Goal: Task Accomplishment & Management: Use online tool/utility

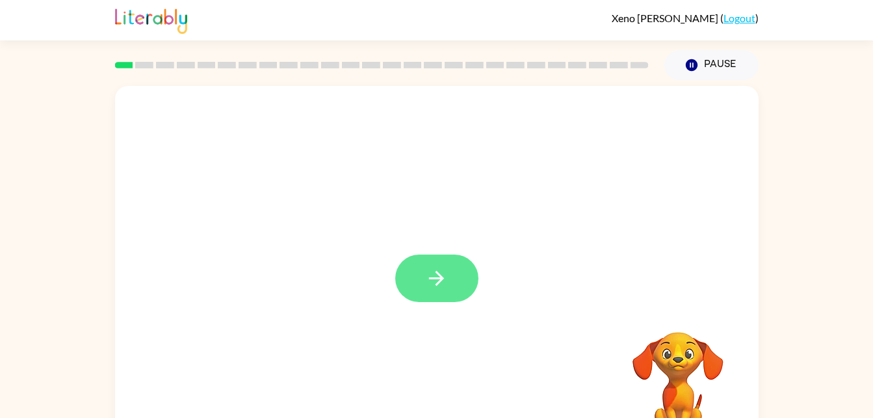
click at [426, 280] on icon "button" at bounding box center [436, 278] width 23 height 23
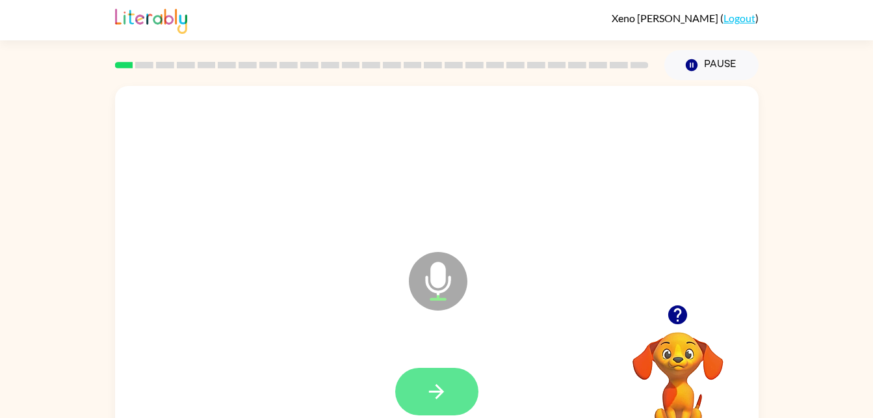
click at [428, 384] on icon "button" at bounding box center [436, 391] width 23 height 23
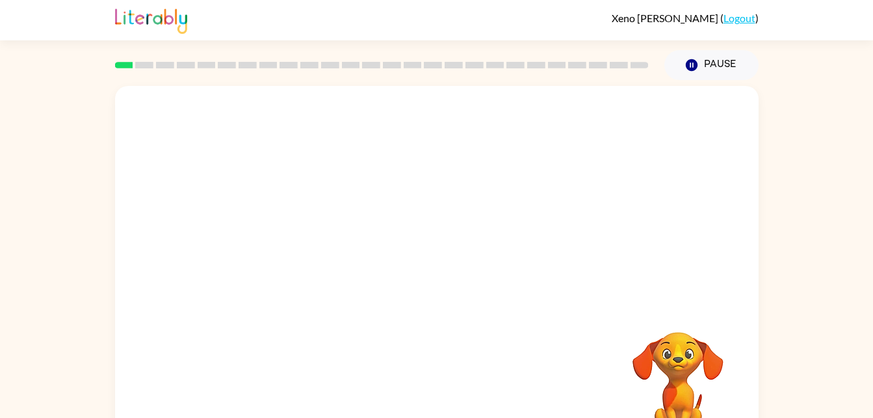
drag, startPoint x: 563, startPoint y: 392, endPoint x: 637, endPoint y: 306, distance: 113.0
click at [637, 306] on div "Your browser must support playing .mp4 files to use Literably. Please try using…" at bounding box center [437, 271] width 644 height 371
drag, startPoint x: 503, startPoint y: 406, endPoint x: 801, endPoint y: 91, distance: 433.8
click at [801, 91] on div "Your browser must support playing .mp4 files to use Literably. Please try using…" at bounding box center [436, 268] width 873 height 377
click at [548, 281] on div at bounding box center [437, 271] width 644 height 371
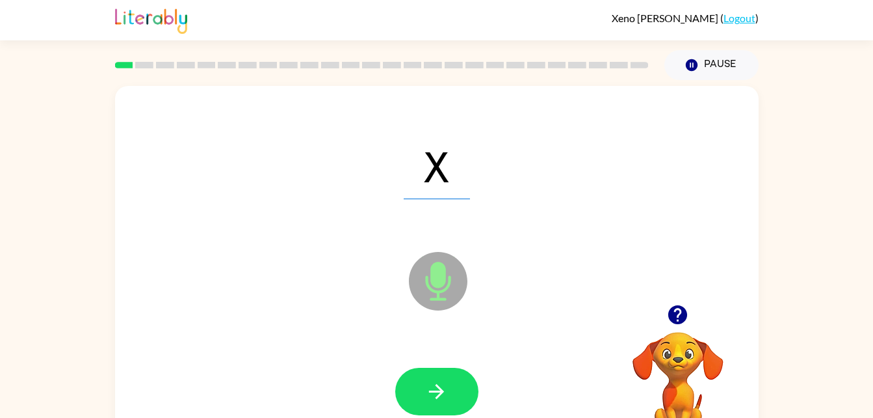
click at [446, 416] on div at bounding box center [437, 391] width 618 height 107
click at [418, 394] on button "button" at bounding box center [436, 390] width 83 height 47
drag, startPoint x: 630, startPoint y: 185, endPoint x: 462, endPoint y: 329, distance: 221.4
click at [462, 329] on div "T Microphone The Microphone is here when it is your turn to talk" at bounding box center [437, 271] width 644 height 371
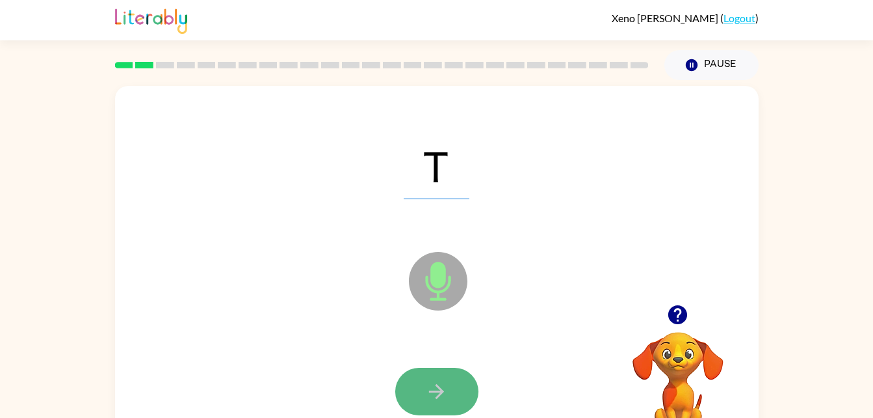
click at [415, 386] on button "button" at bounding box center [436, 390] width 83 height 47
click at [415, 386] on div at bounding box center [436, 390] width 83 height 47
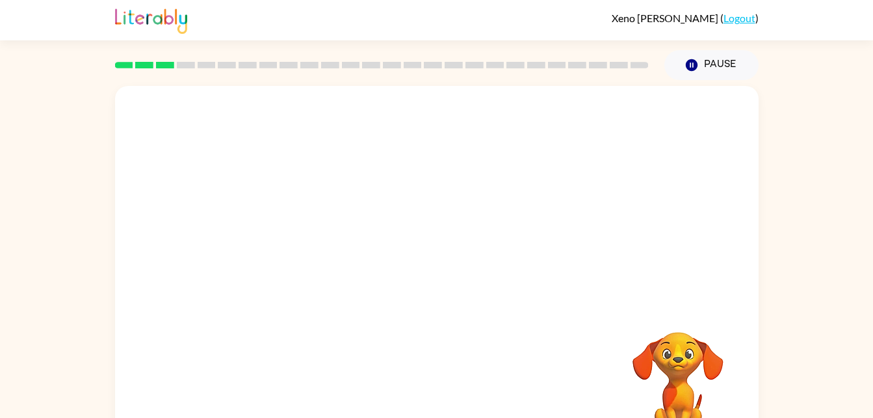
click at [399, 170] on div at bounding box center [437, 195] width 644 height 219
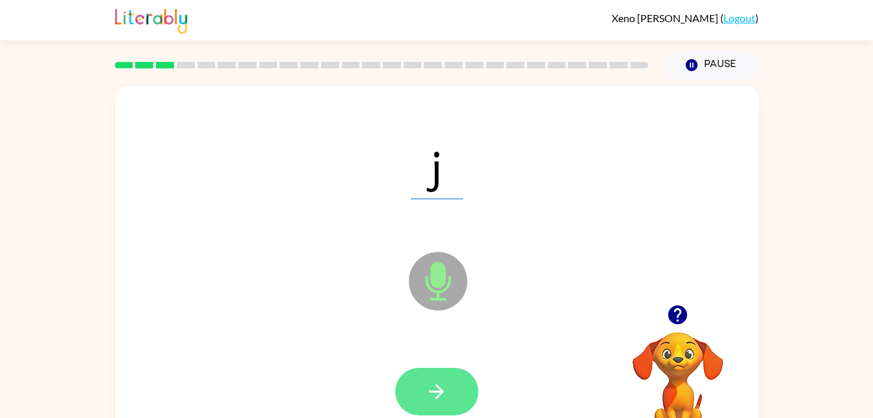
drag, startPoint x: 444, startPoint y: 397, endPoint x: 451, endPoint y: 395, distance: 6.6
click at [451, 395] on button "button" at bounding box center [436, 390] width 83 height 47
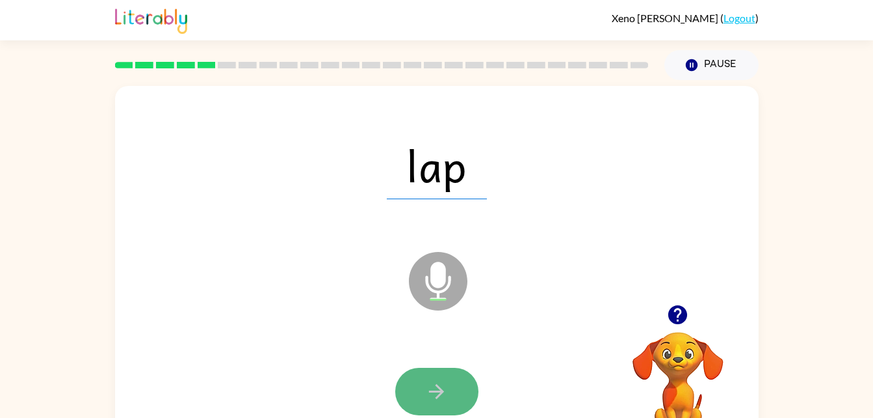
click at [418, 393] on button "button" at bounding box center [436, 390] width 83 height 47
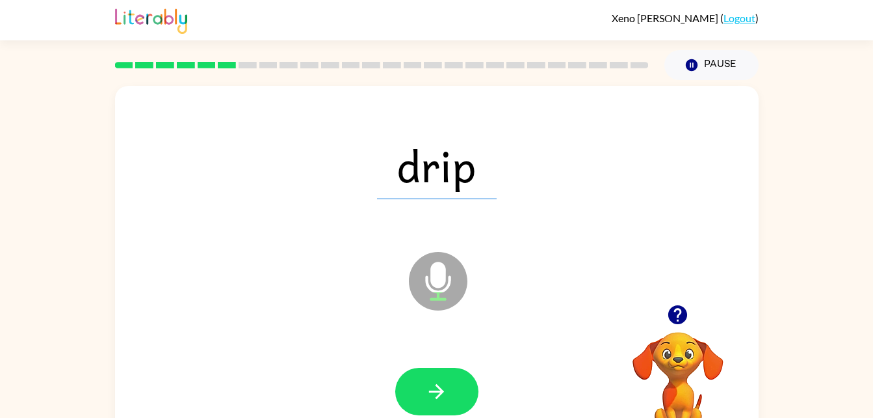
click at [438, 269] on icon "Microphone The Microphone is here when it is your turn to talk" at bounding box center [503, 297] width 195 height 98
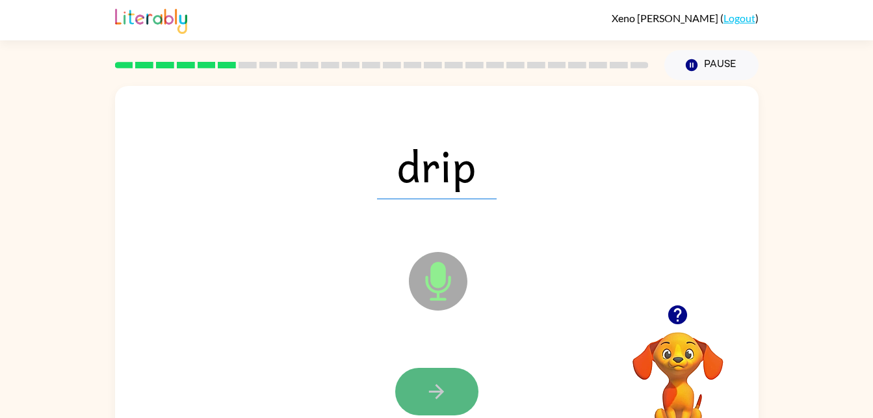
click at [444, 381] on icon "button" at bounding box center [436, 391] width 23 height 23
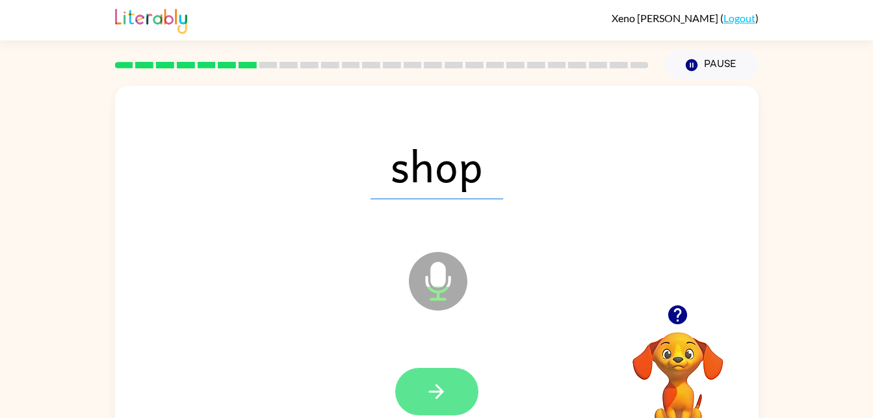
click at [418, 374] on button "button" at bounding box center [436, 390] width 83 height 47
click at [447, 387] on icon "button" at bounding box center [436, 391] width 23 height 23
click at [439, 380] on icon "button" at bounding box center [436, 391] width 23 height 23
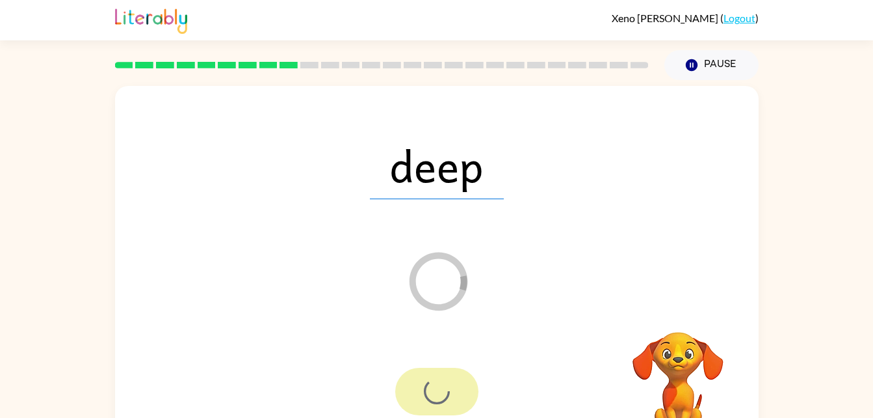
click at [439, 380] on div at bounding box center [436, 390] width 83 height 47
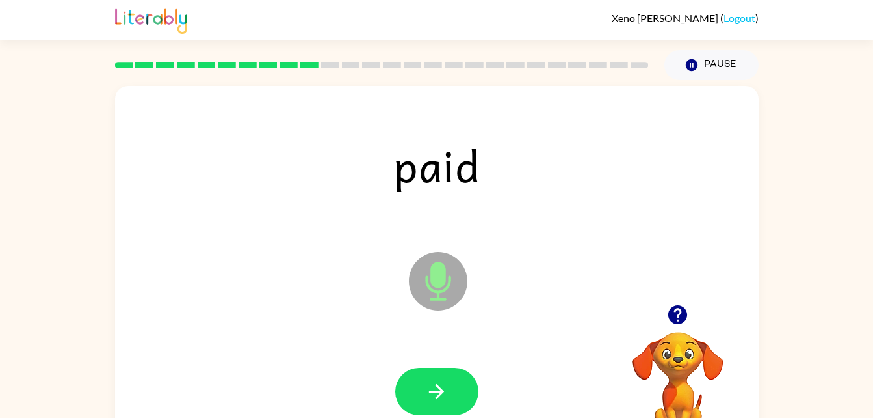
click at [384, 417] on html "Xeno Peebler ( Logout ) Pause Pause paid Microphone The Microphone is here when…" at bounding box center [436, 228] width 873 height 457
drag, startPoint x: 386, startPoint y: 414, endPoint x: 425, endPoint y: 372, distance: 58.0
click at [425, 372] on div at bounding box center [437, 391] width 618 height 107
click at [425, 372] on button "button" at bounding box center [436, 390] width 83 height 47
drag, startPoint x: 425, startPoint y: 372, endPoint x: 362, endPoint y: 451, distance: 100.9
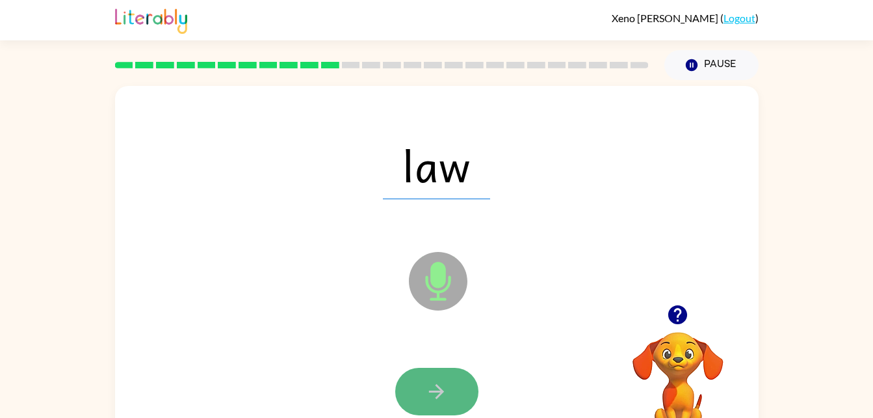
click at [431, 380] on icon "button" at bounding box center [436, 391] width 23 height 23
click at [428, 387] on icon "button" at bounding box center [436, 391] width 23 height 23
click at [455, 389] on button "button" at bounding box center [436, 390] width 83 height 47
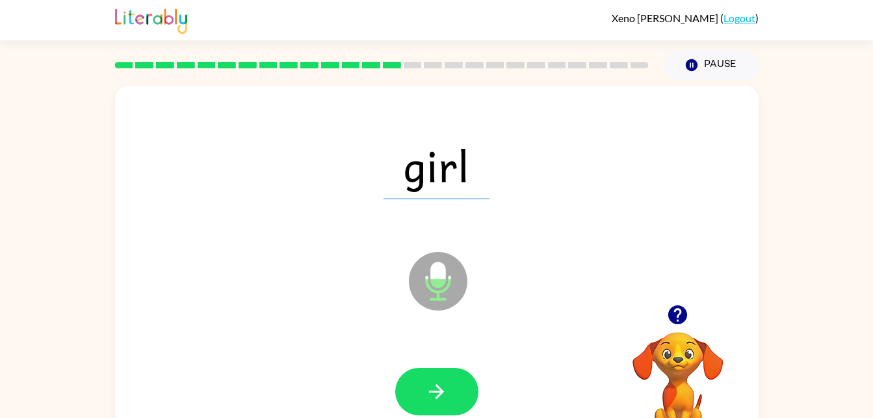
click at [421, 365] on div at bounding box center [437, 391] width 618 height 107
click at [436, 375] on button "button" at bounding box center [436, 390] width 83 height 47
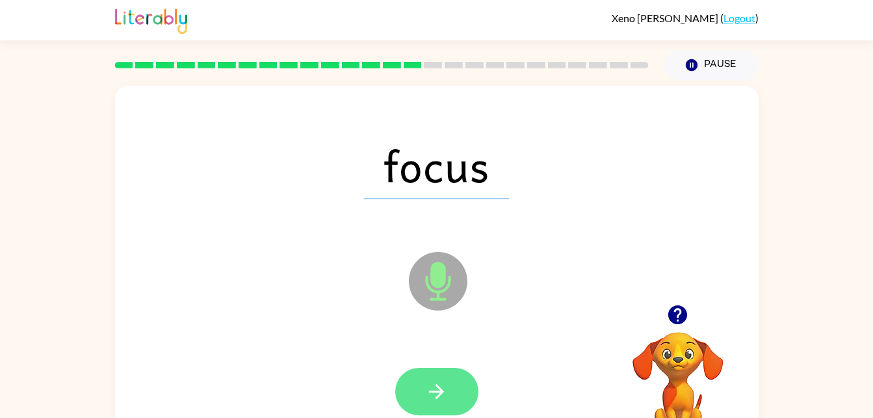
click at [457, 399] on button "button" at bounding box center [436, 390] width 83 height 47
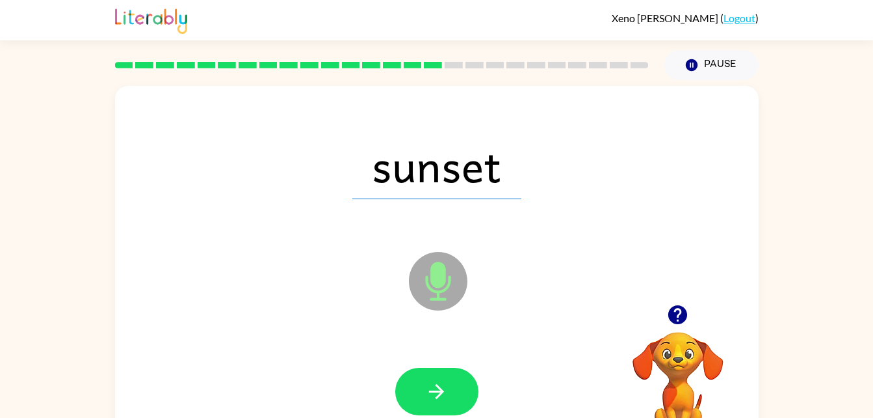
click at [483, 295] on icon "Microphone The Microphone is here when it is your turn to talk" at bounding box center [503, 297] width 195 height 98
click at [442, 367] on button "button" at bounding box center [436, 390] width 83 height 47
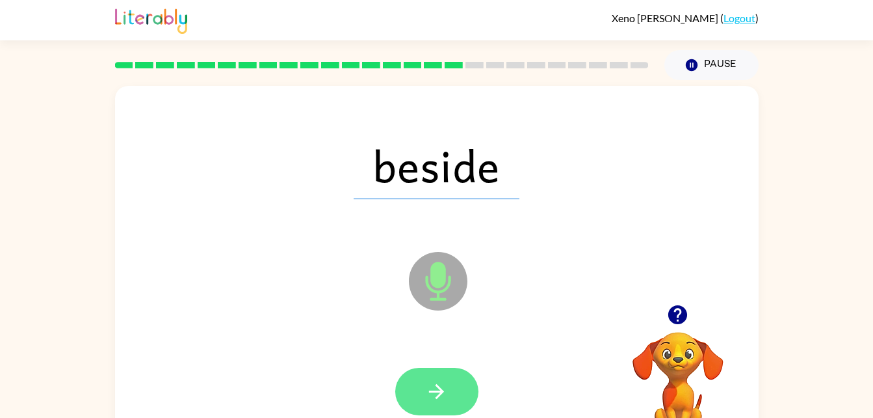
click at [447, 388] on icon "button" at bounding box center [436, 391] width 23 height 23
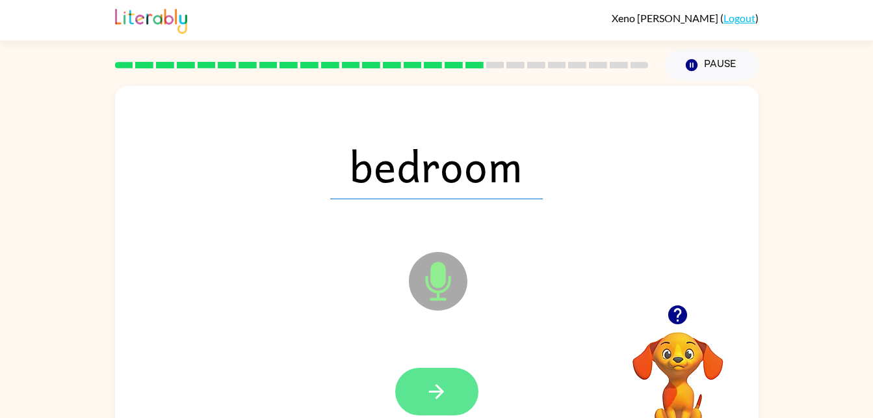
click at [427, 399] on icon "button" at bounding box center [436, 391] width 23 height 23
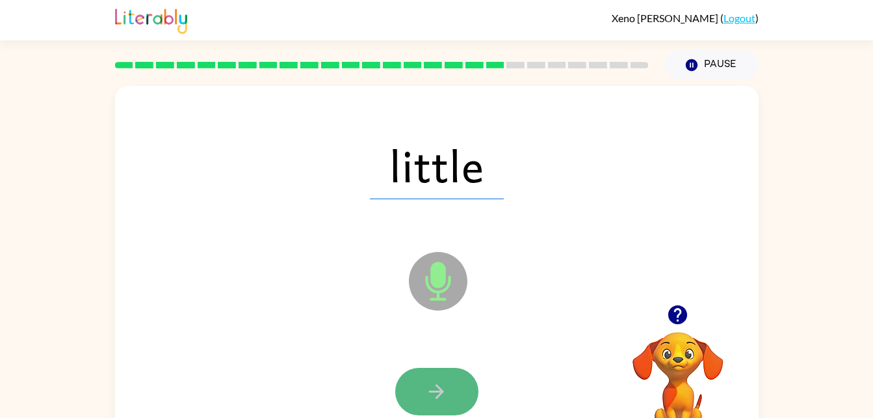
click at [431, 385] on icon "button" at bounding box center [436, 391] width 23 height 23
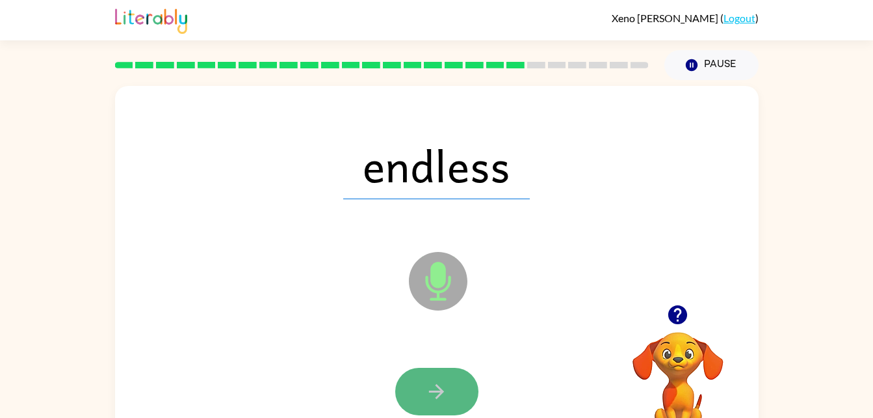
click at [439, 393] on icon "button" at bounding box center [436, 391] width 23 height 23
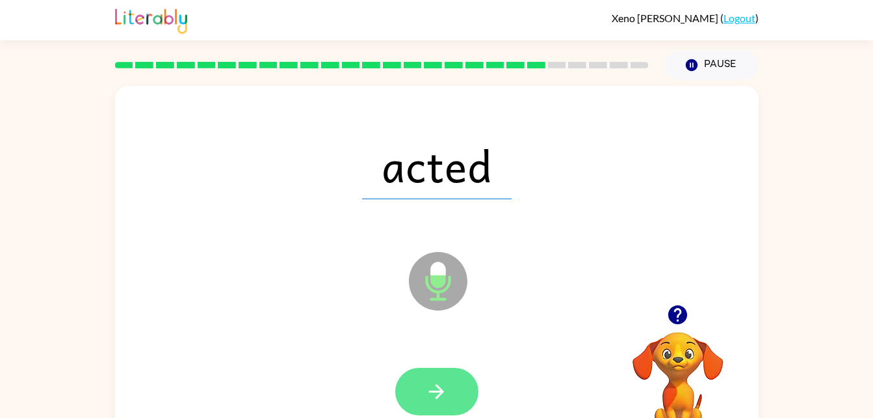
click at [435, 375] on button "button" at bounding box center [436, 390] width 83 height 47
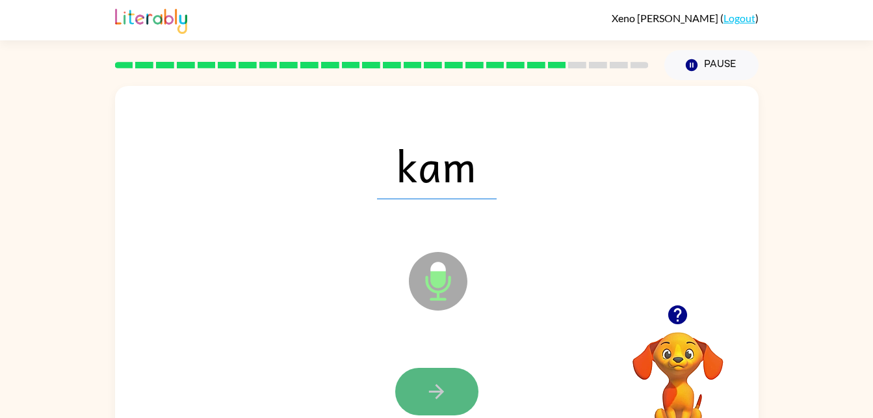
click at [410, 372] on button "button" at bounding box center [436, 390] width 83 height 47
click at [410, 372] on div at bounding box center [436, 390] width 83 height 47
click at [423, 392] on button "button" at bounding box center [436, 390] width 83 height 47
click at [410, 388] on button "button" at bounding box center [436, 390] width 83 height 47
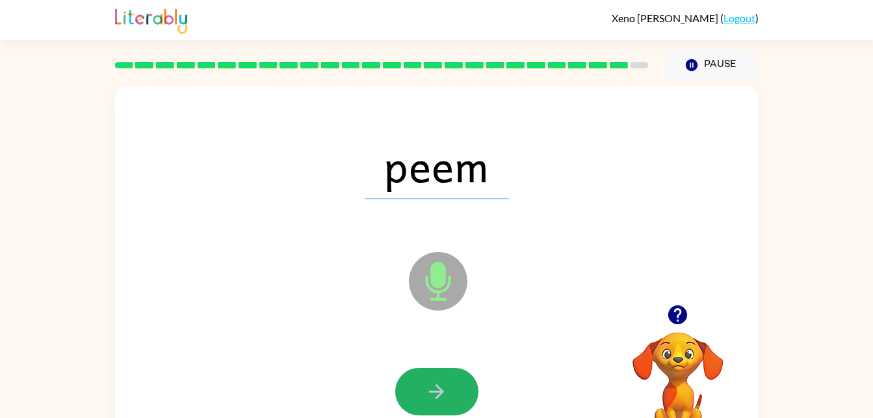
click at [410, 388] on button "button" at bounding box center [436, 390] width 83 height 47
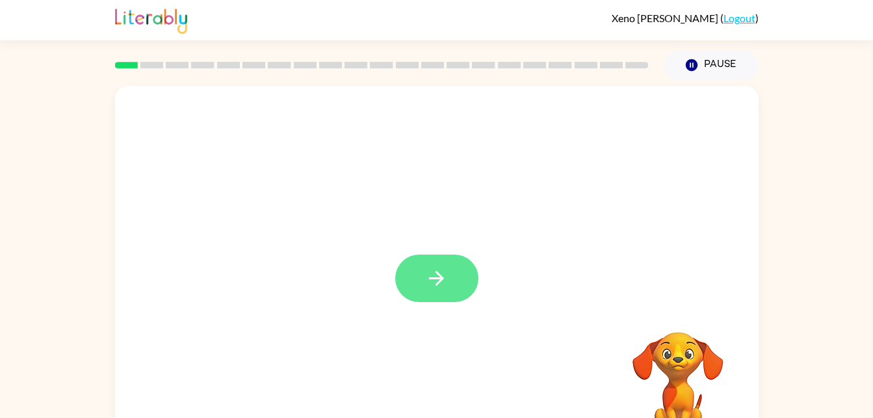
drag, startPoint x: 0, startPoint y: 0, endPoint x: 435, endPoint y: 284, distance: 519.3
click at [435, 284] on div at bounding box center [437, 271] width 644 height 371
click at [435, 284] on icon "button" at bounding box center [436, 278] width 23 height 23
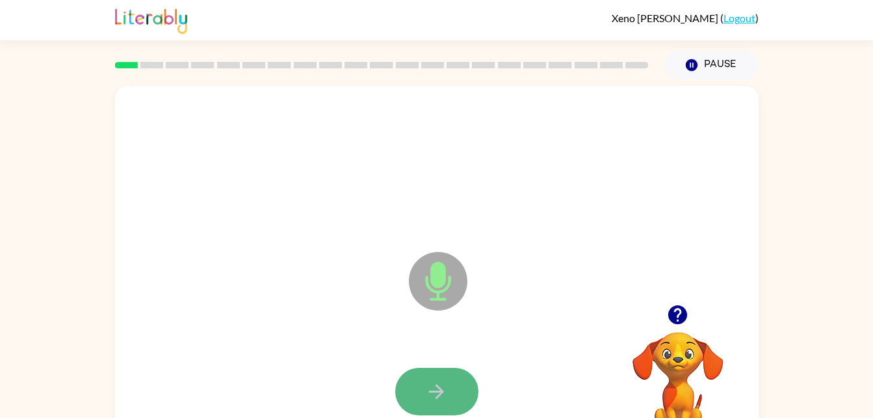
click at [447, 394] on icon "button" at bounding box center [436, 391] width 23 height 23
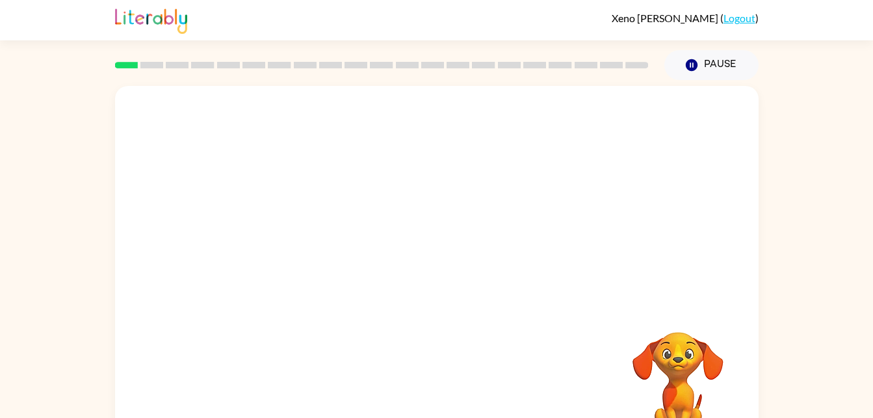
drag, startPoint x: 447, startPoint y: 394, endPoint x: 446, endPoint y: 179, distance: 215.3
click at [446, 179] on div at bounding box center [437, 271] width 644 height 371
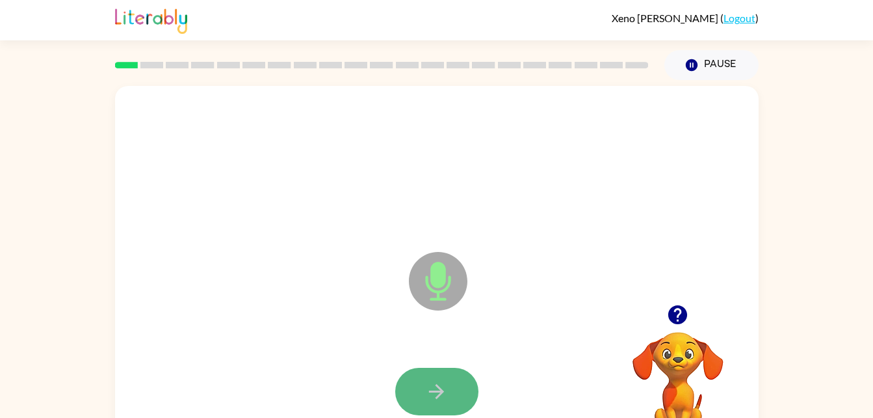
click at [438, 390] on icon "button" at bounding box center [436, 391] width 15 height 15
click at [676, 310] on icon "button" at bounding box center [678, 314] width 23 height 23
click at [451, 379] on button "button" at bounding box center [436, 390] width 83 height 47
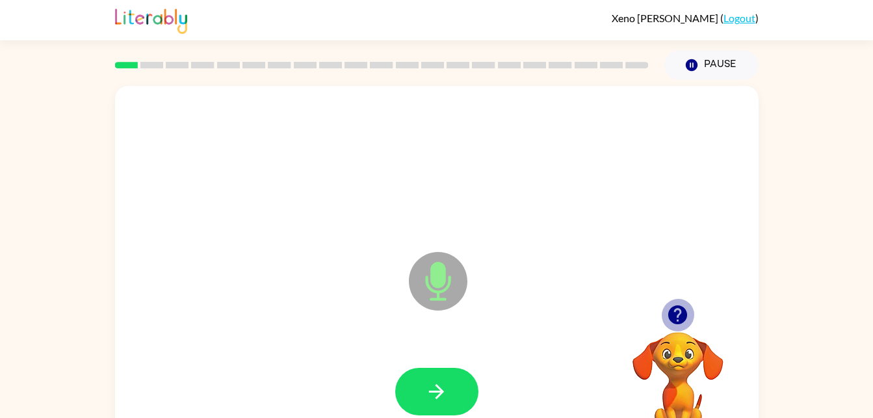
click at [674, 310] on icon "button" at bounding box center [678, 314] width 19 height 19
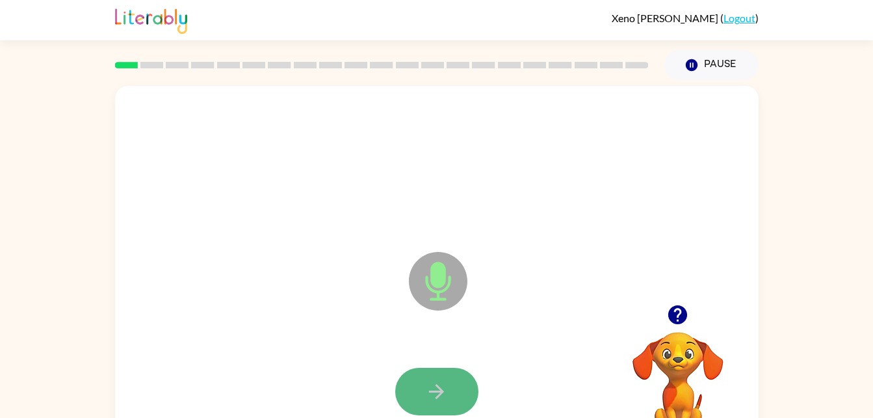
click at [451, 367] on button "button" at bounding box center [436, 390] width 83 height 47
click at [477, 380] on div at bounding box center [436, 390] width 83 height 47
click at [465, 378] on button "button" at bounding box center [436, 390] width 83 height 47
click at [465, 381] on button "button" at bounding box center [436, 390] width 83 height 47
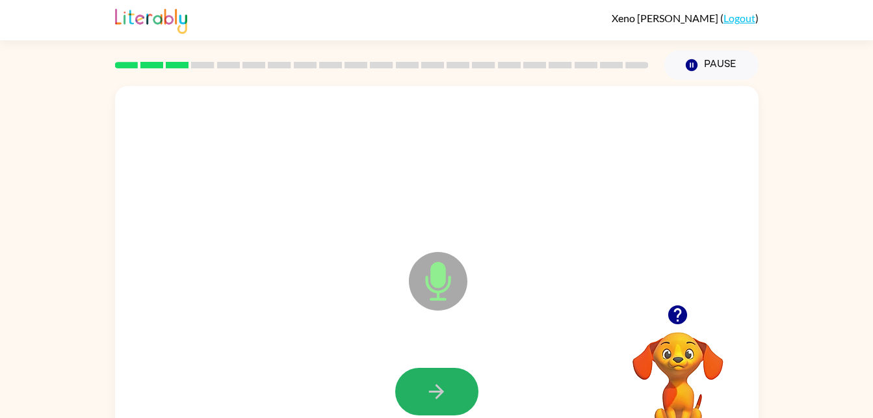
drag, startPoint x: 465, startPoint y: 381, endPoint x: 458, endPoint y: 395, distance: 16.0
click at [458, 395] on button "button" at bounding box center [436, 390] width 83 height 47
click at [434, 377] on button "button" at bounding box center [436, 390] width 83 height 47
click at [440, 381] on icon "button" at bounding box center [436, 391] width 23 height 23
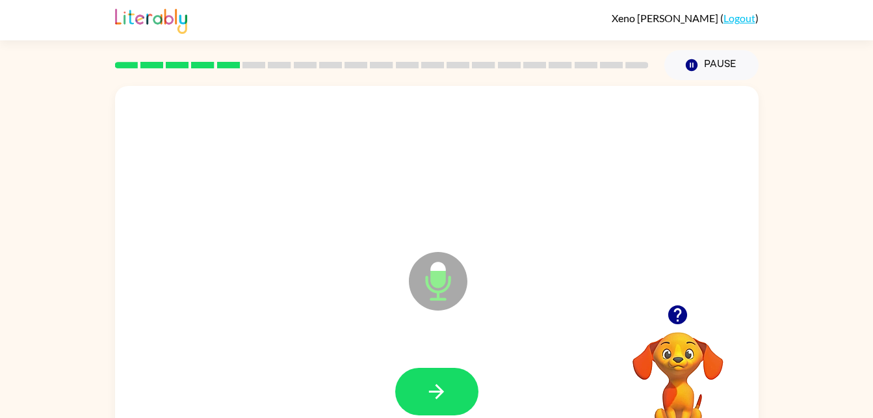
drag, startPoint x: 703, startPoint y: 342, endPoint x: 679, endPoint y: 313, distance: 37.9
click at [679, 313] on div "Your browser must support playing .mp4 files to use Literably. Please try using…" at bounding box center [678, 370] width 130 height 144
drag, startPoint x: 679, startPoint y: 313, endPoint x: 669, endPoint y: 302, distance: 15.2
click at [669, 302] on button "button" at bounding box center [677, 314] width 33 height 33
click at [431, 368] on button "button" at bounding box center [436, 390] width 83 height 47
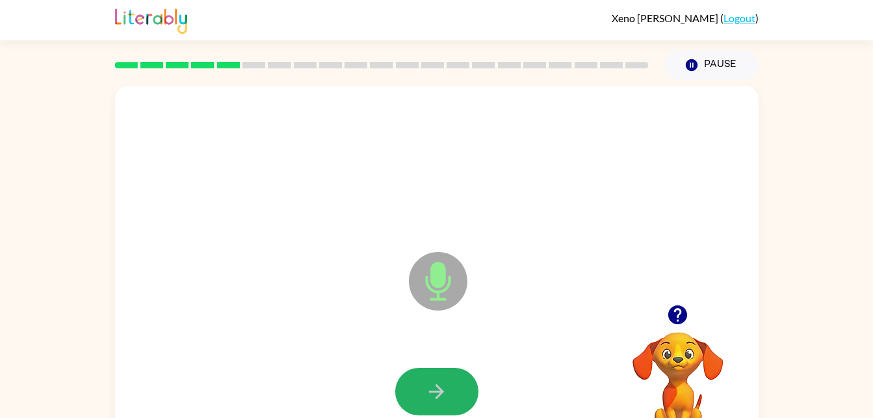
click at [418, 376] on button "button" at bounding box center [436, 390] width 83 height 47
click at [423, 376] on button "button" at bounding box center [436, 390] width 83 height 47
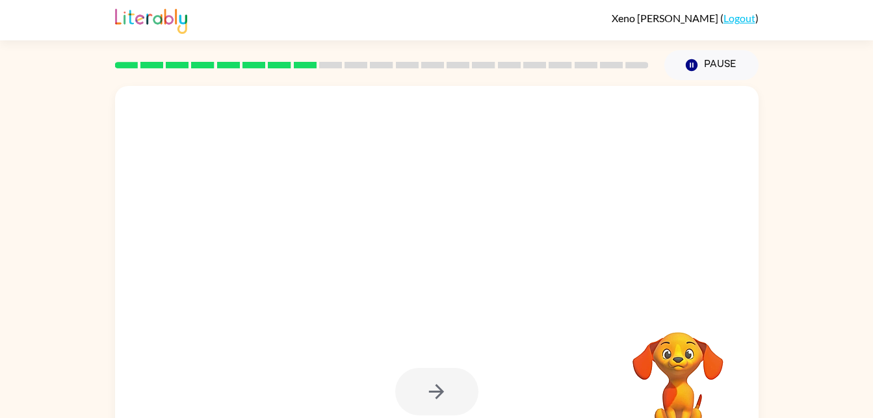
drag, startPoint x: 423, startPoint y: 376, endPoint x: 251, endPoint y: 77, distance: 344.9
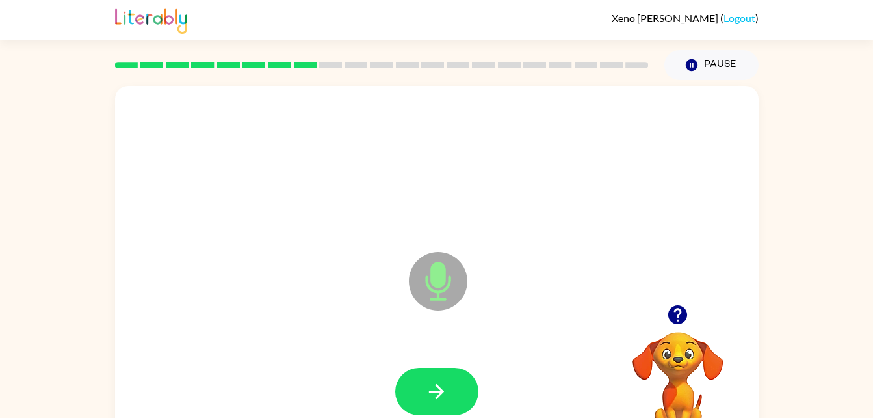
drag, startPoint x: 380, startPoint y: 355, endPoint x: 423, endPoint y: 416, distance: 74.5
click at [388, 360] on div at bounding box center [437, 391] width 618 height 107
click at [452, 401] on button "button" at bounding box center [436, 390] width 83 height 47
click at [417, 399] on button "button" at bounding box center [436, 390] width 83 height 47
click at [686, 321] on icon "button" at bounding box center [678, 314] width 23 height 23
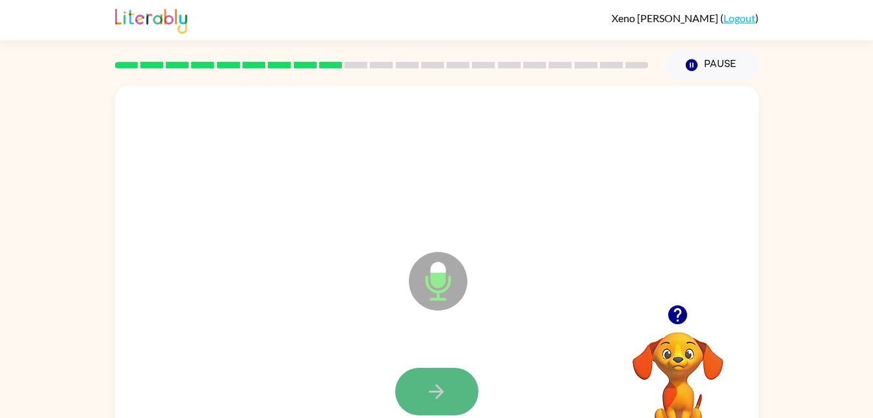
click at [461, 378] on button "button" at bounding box center [436, 390] width 83 height 47
drag, startPoint x: 440, startPoint y: 367, endPoint x: 455, endPoint y: 388, distance: 26.2
click at [455, 388] on button "button" at bounding box center [436, 390] width 83 height 47
click at [447, 383] on icon "button" at bounding box center [436, 391] width 23 height 23
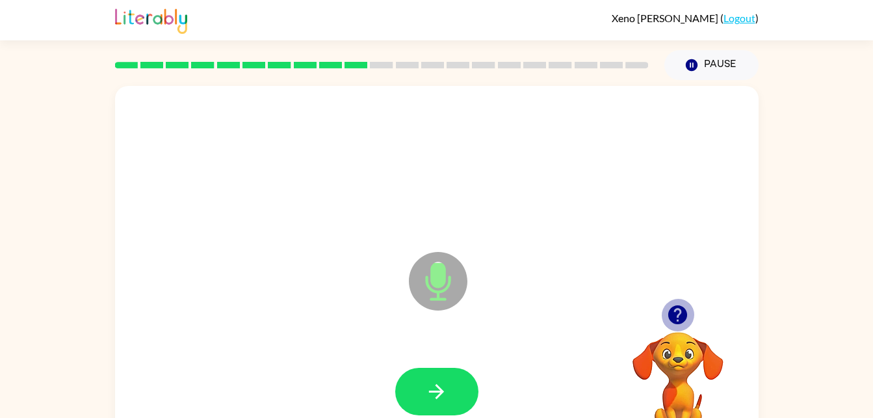
click at [681, 316] on icon "button" at bounding box center [678, 314] width 19 height 19
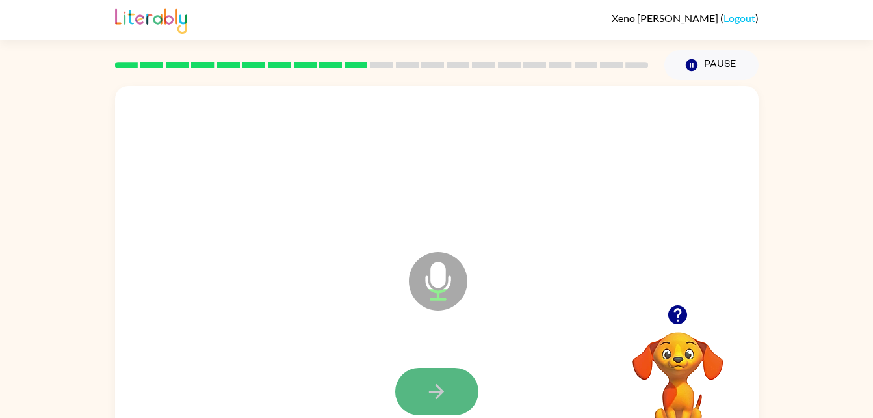
click at [421, 371] on button "button" at bounding box center [436, 390] width 83 height 47
click at [424, 369] on button "button" at bounding box center [436, 390] width 83 height 47
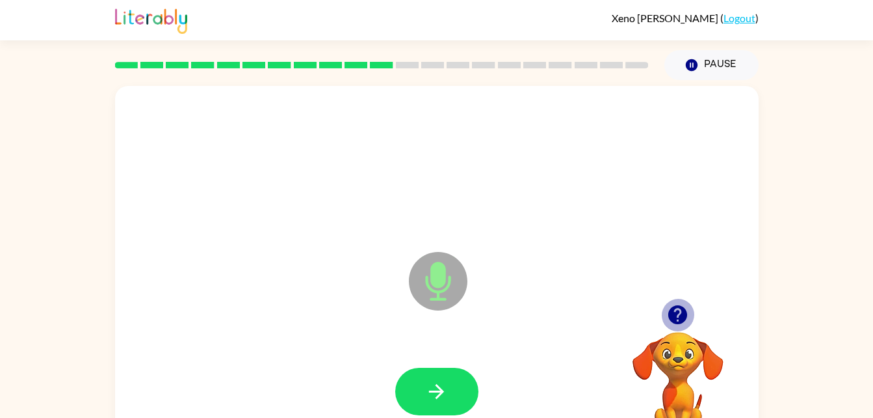
click at [685, 311] on icon "button" at bounding box center [678, 314] width 19 height 19
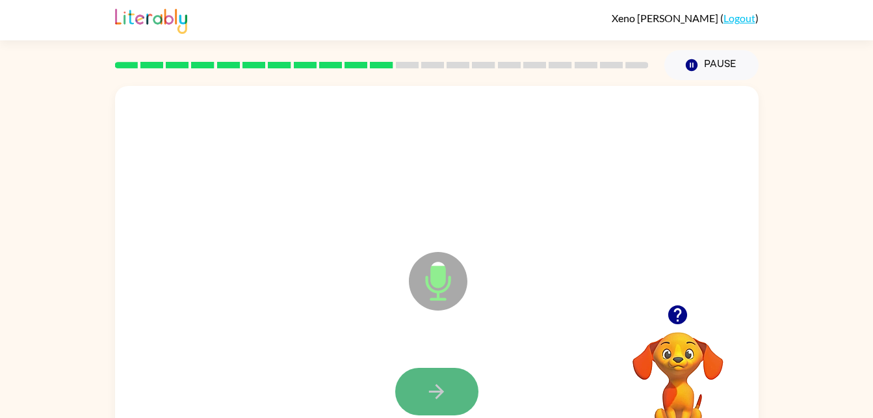
click at [475, 397] on button "button" at bounding box center [436, 390] width 83 height 47
click at [411, 393] on button "button" at bounding box center [436, 390] width 83 height 47
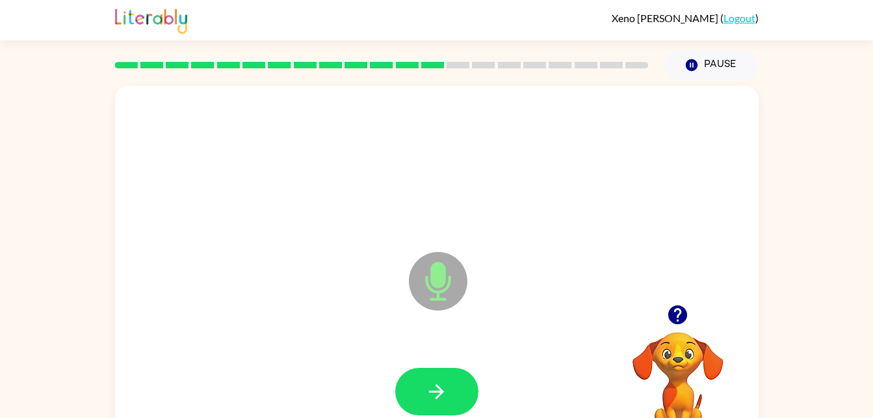
click at [411, 393] on button "button" at bounding box center [436, 390] width 83 height 47
drag, startPoint x: 411, startPoint y: 393, endPoint x: 388, endPoint y: 364, distance: 37.6
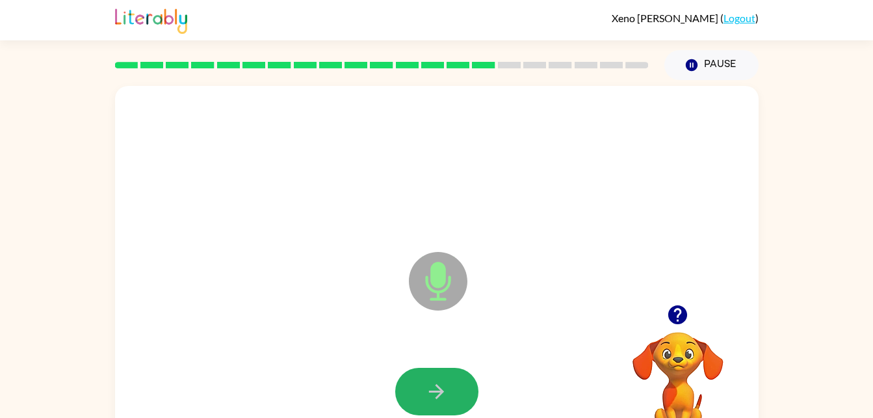
click at [388, 364] on div at bounding box center [437, 391] width 618 height 107
click at [445, 372] on button "button" at bounding box center [436, 390] width 83 height 47
click at [438, 372] on button "button" at bounding box center [436, 390] width 83 height 47
click at [440, 377] on button "button" at bounding box center [436, 390] width 83 height 47
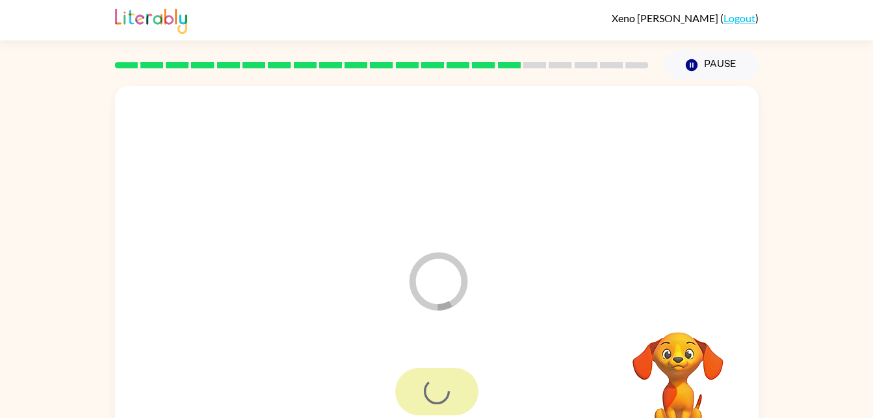
click at [440, 377] on div at bounding box center [436, 390] width 83 height 47
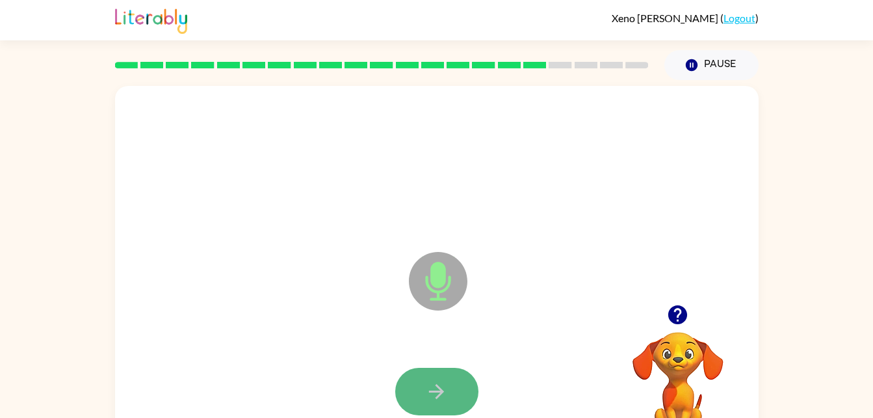
click at [423, 393] on button "button" at bounding box center [436, 390] width 83 height 47
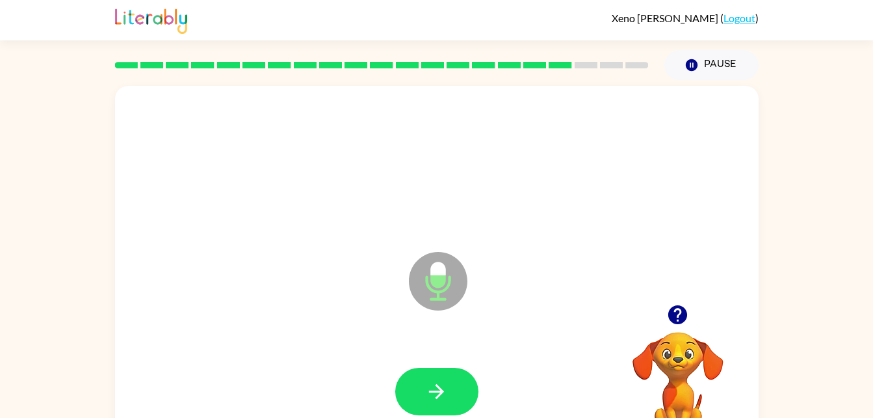
drag, startPoint x: 631, startPoint y: 363, endPoint x: 682, endPoint y: 328, distance: 61.9
click at [678, 332] on video "Your browser must support playing .mp4 files to use Literably. Please try using…" at bounding box center [678, 377] width 130 height 130
click at [670, 330] on div at bounding box center [678, 314] width 130 height 33
click at [674, 318] on icon "button" at bounding box center [678, 314] width 19 height 19
click at [236, 313] on div "Microphone The Microphone is here when it is your turn to talk" at bounding box center [437, 271] width 644 height 371
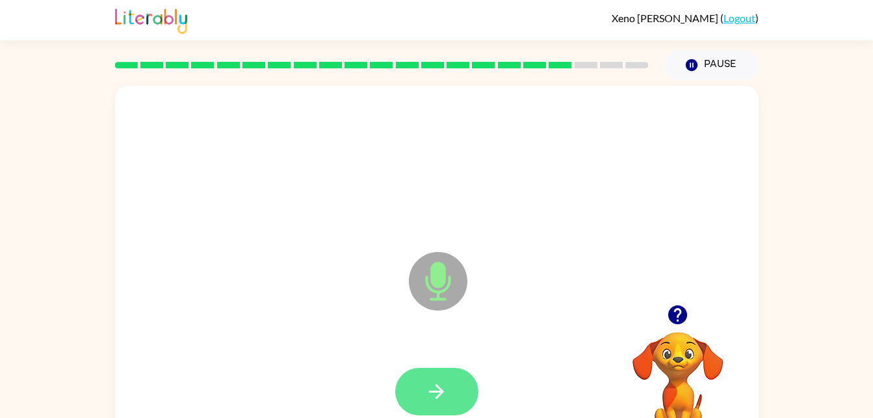
drag, startPoint x: 408, startPoint y: 362, endPoint x: 416, endPoint y: 371, distance: 11.5
click at [416, 371] on div at bounding box center [437, 391] width 618 height 107
drag, startPoint x: 416, startPoint y: 371, endPoint x: 386, endPoint y: 357, distance: 32.9
click at [386, 357] on div at bounding box center [437, 391] width 618 height 107
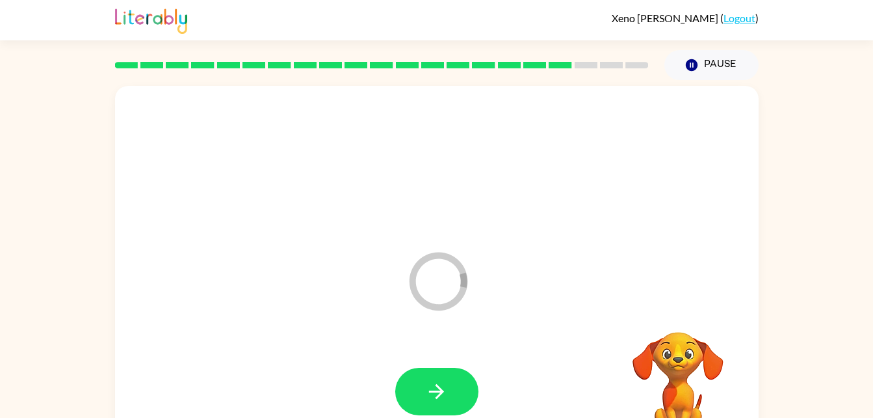
click at [413, 367] on div at bounding box center [436, 390] width 83 height 47
click at [415, 380] on button "button" at bounding box center [436, 390] width 83 height 47
drag, startPoint x: 415, startPoint y: 380, endPoint x: 271, endPoint y: 449, distance: 160.0
click at [271, 417] on html "Xeno [PERSON_NAME] ( Logout ) Pause Pause Microphone The Microphone is here whe…" at bounding box center [436, 228] width 873 height 457
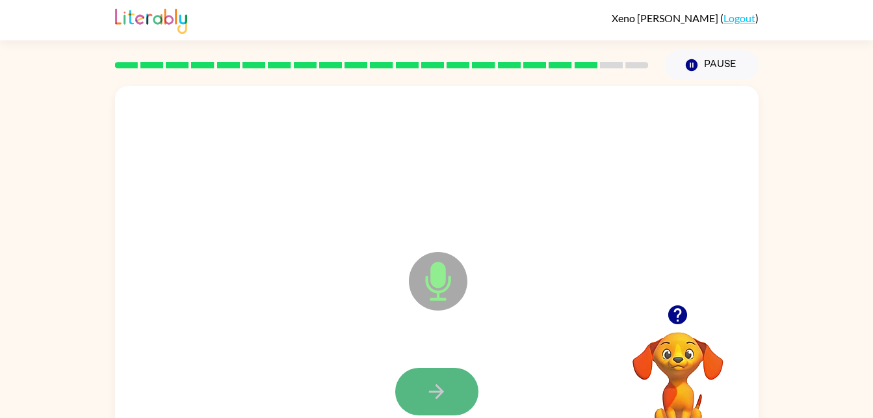
click at [430, 401] on icon "button" at bounding box center [436, 391] width 23 height 23
click at [449, 382] on button "button" at bounding box center [436, 390] width 83 height 47
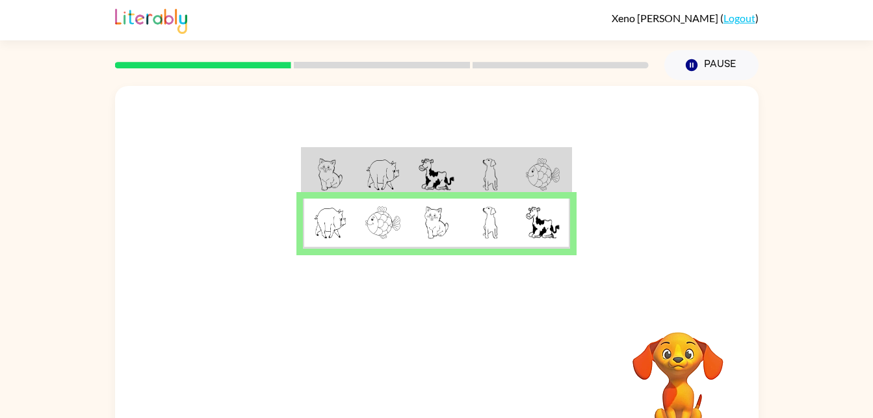
click at [339, 107] on div at bounding box center [437, 195] width 644 height 219
click at [306, 155] on td at bounding box center [329, 174] width 53 height 50
click at [420, 365] on button "button" at bounding box center [436, 383] width 83 height 47
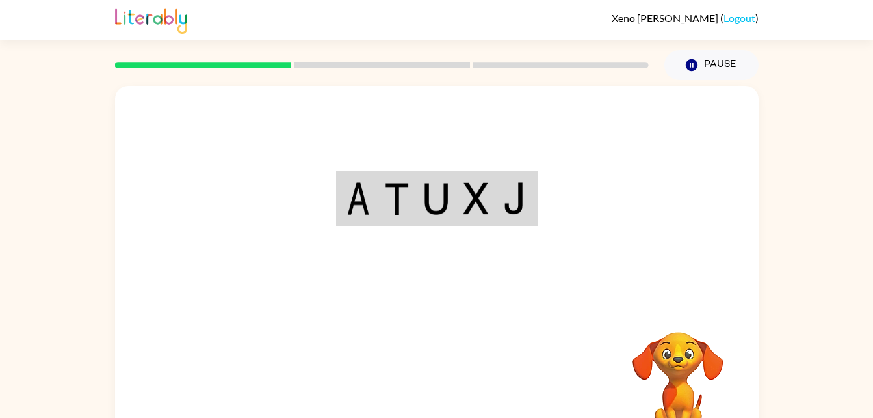
click at [420, 365] on div "Your browser must support playing .mp4 files to use Literably. Please try using…" at bounding box center [437, 271] width 644 height 371
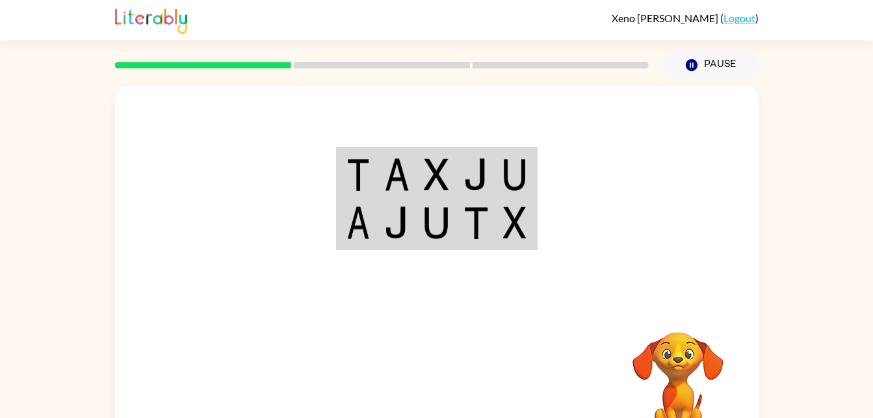
click at [370, 313] on div at bounding box center [309, 354] width 129 height 86
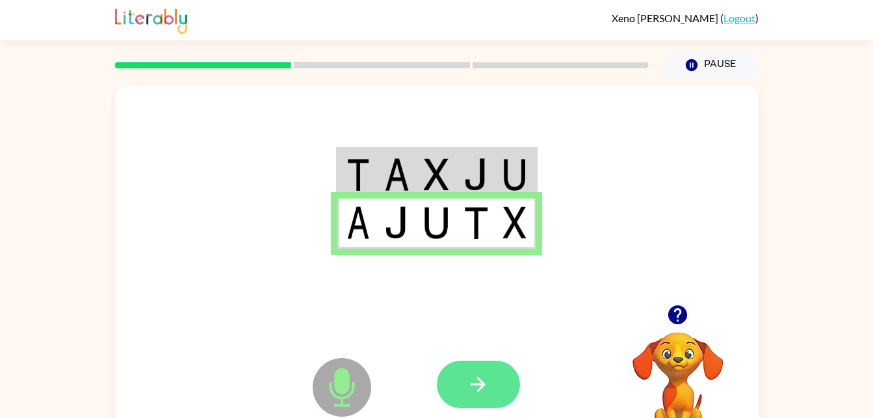
drag, startPoint x: 505, startPoint y: 359, endPoint x: 501, endPoint y: 373, distance: 14.7
click at [503, 369] on div at bounding box center [533, 384] width 192 height 146
click at [501, 373] on button "button" at bounding box center [478, 383] width 83 height 47
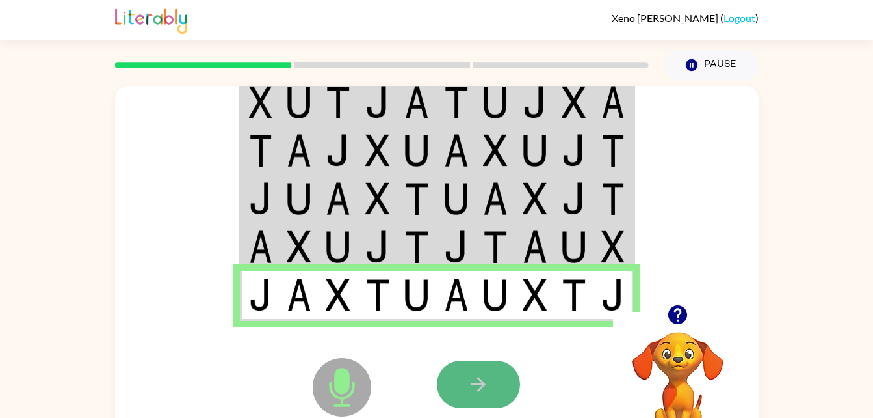
click at [475, 368] on button "button" at bounding box center [478, 383] width 83 height 47
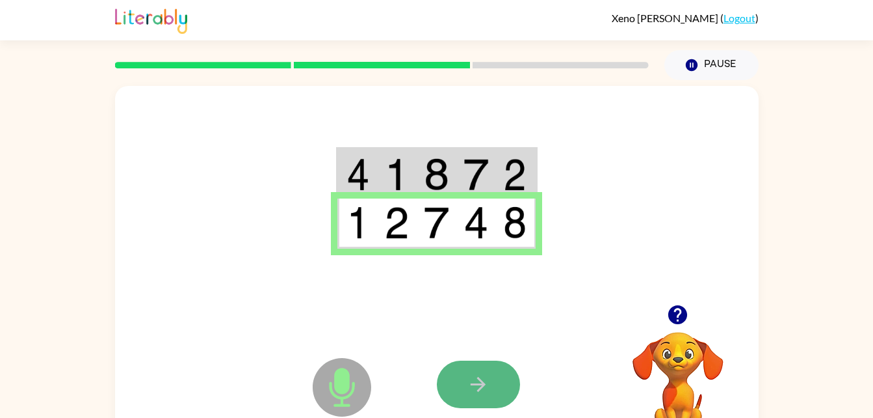
click at [483, 380] on icon "button" at bounding box center [478, 384] width 23 height 23
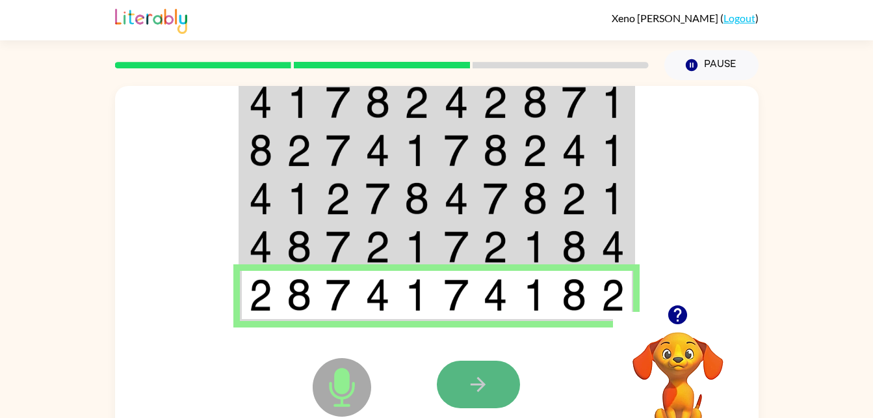
click at [485, 400] on button "button" at bounding box center [478, 383] width 83 height 47
